Goal: Information Seeking & Learning: Learn about a topic

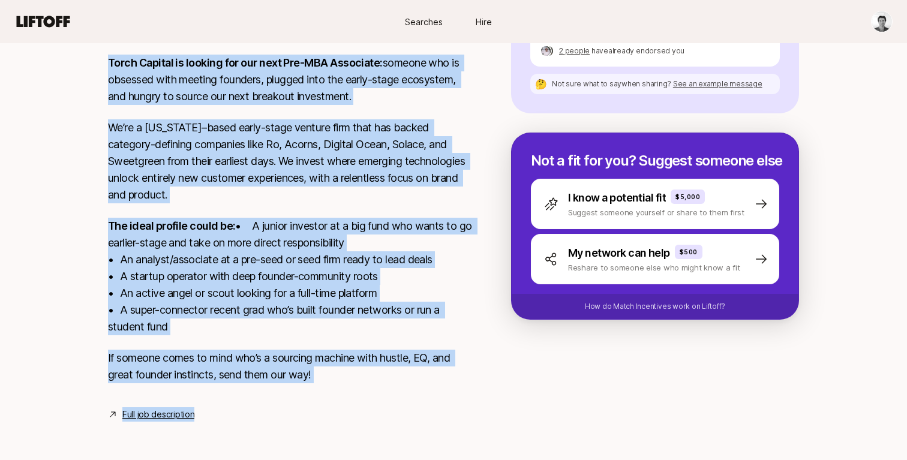
scroll to position [284, 0]
drag, startPoint x: 105, startPoint y: 133, endPoint x: 358, endPoint y: 394, distance: 363.8
click at [358, 394] on div "[US_STATE], [GEOGRAPHIC_DATA] View details Torch Capital is looking for our nex…" at bounding box center [454, 215] width 720 height 413
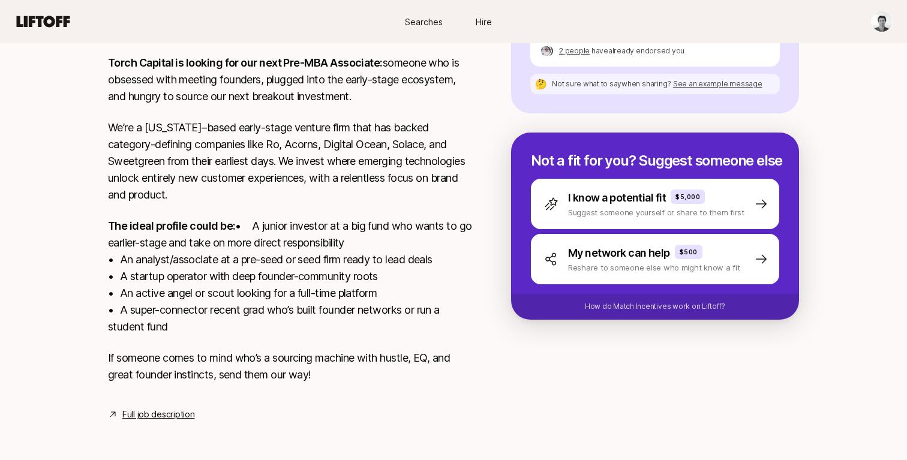
click at [307, 320] on p "The ideal profile could be: • A junior investor at a big fund who wants to go e…" at bounding box center [290, 277] width 365 height 118
drag, startPoint x: 232, startPoint y: 325, endPoint x: 117, endPoint y: 59, distance: 289.8
click at [117, 59] on div "Torch Capital is looking for our next Pre-MBA Associate: someone who is obsesse…" at bounding box center [290, 226] width 365 height 343
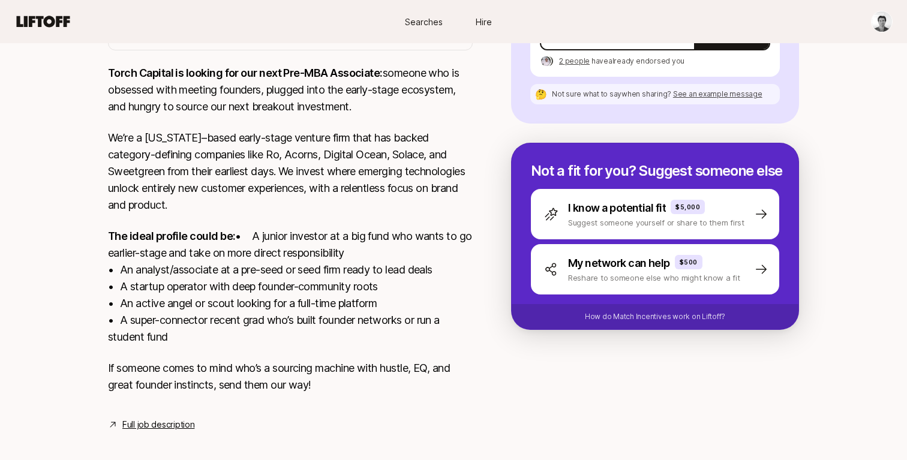
scroll to position [222, 0]
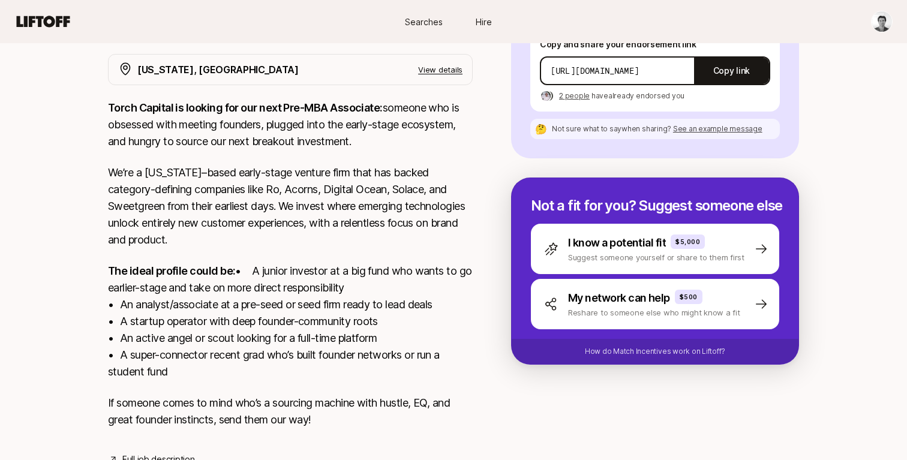
click at [107, 93] on div "[US_STATE], [GEOGRAPHIC_DATA] View details Torch Capital is looking for our nex…" at bounding box center [454, 260] width 720 height 413
drag, startPoint x: 106, startPoint y: 100, endPoint x: 322, endPoint y: 382, distance: 355.3
click at [322, 382] on div "[US_STATE], [GEOGRAPHIC_DATA] View details Torch Capital is looking for our nex…" at bounding box center [454, 260] width 720 height 413
copy div "Torch Capital is looking for our next Pre-MBA Associate: someone who is obsesse…"
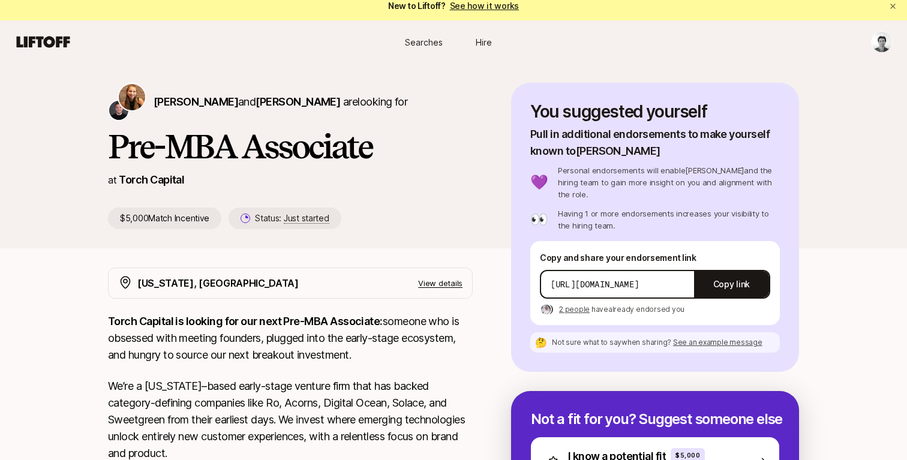
scroll to position [0, 0]
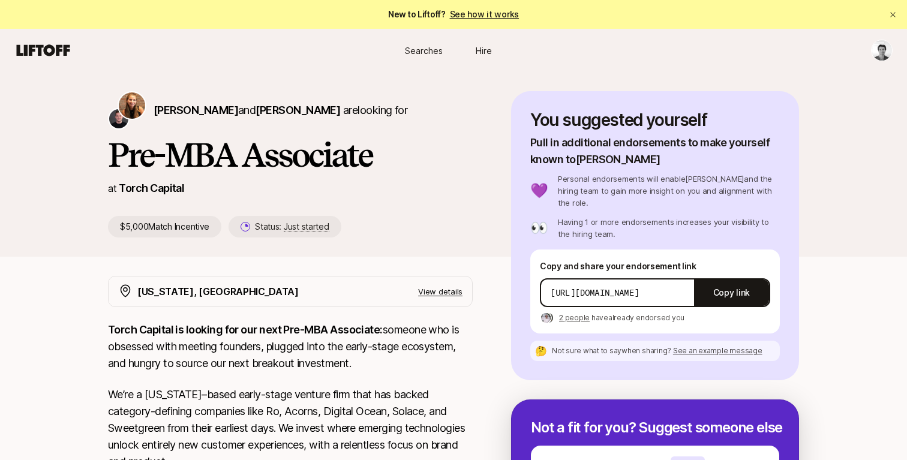
click at [432, 221] on div "$5,000 Match Incentive Status: Just started" at bounding box center [290, 227] width 365 height 22
